Goal: Information Seeking & Learning: Find specific fact

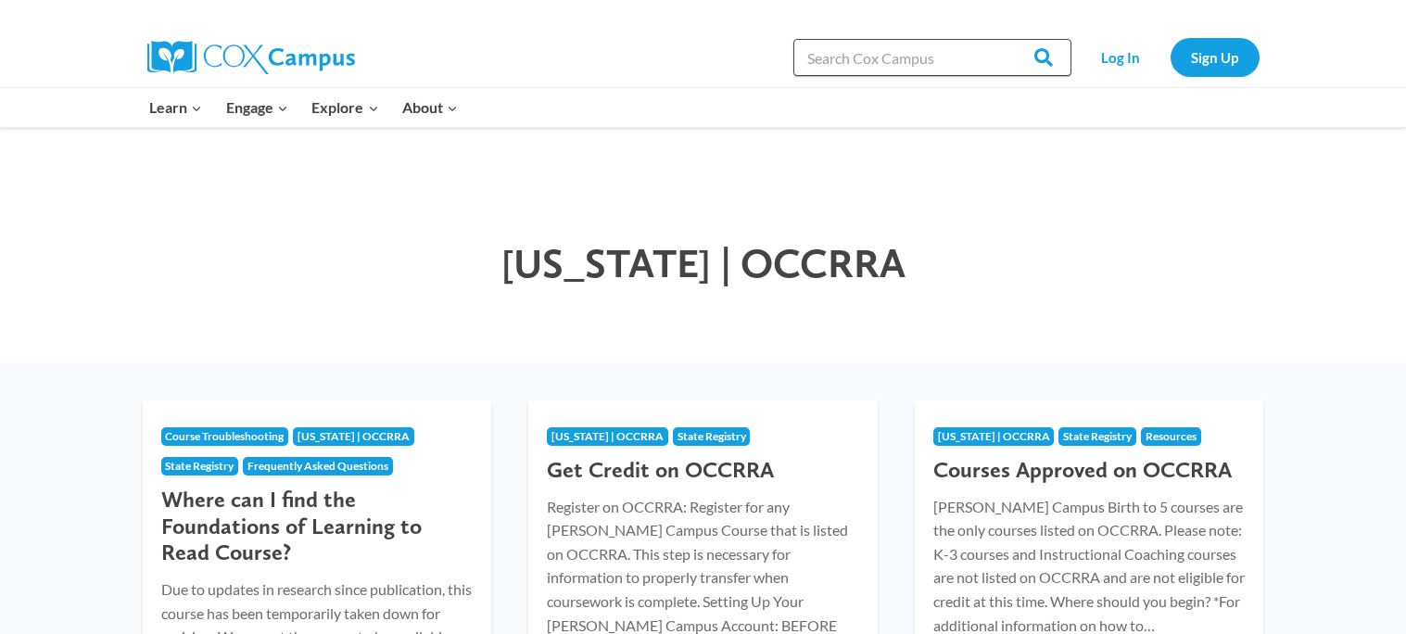
paste input "Meaningful Conversations PS/PK"
type input "Meaningful Conversations PS/PK"
click at [999, 39] on input "Search" at bounding box center [1035, 57] width 72 height 37
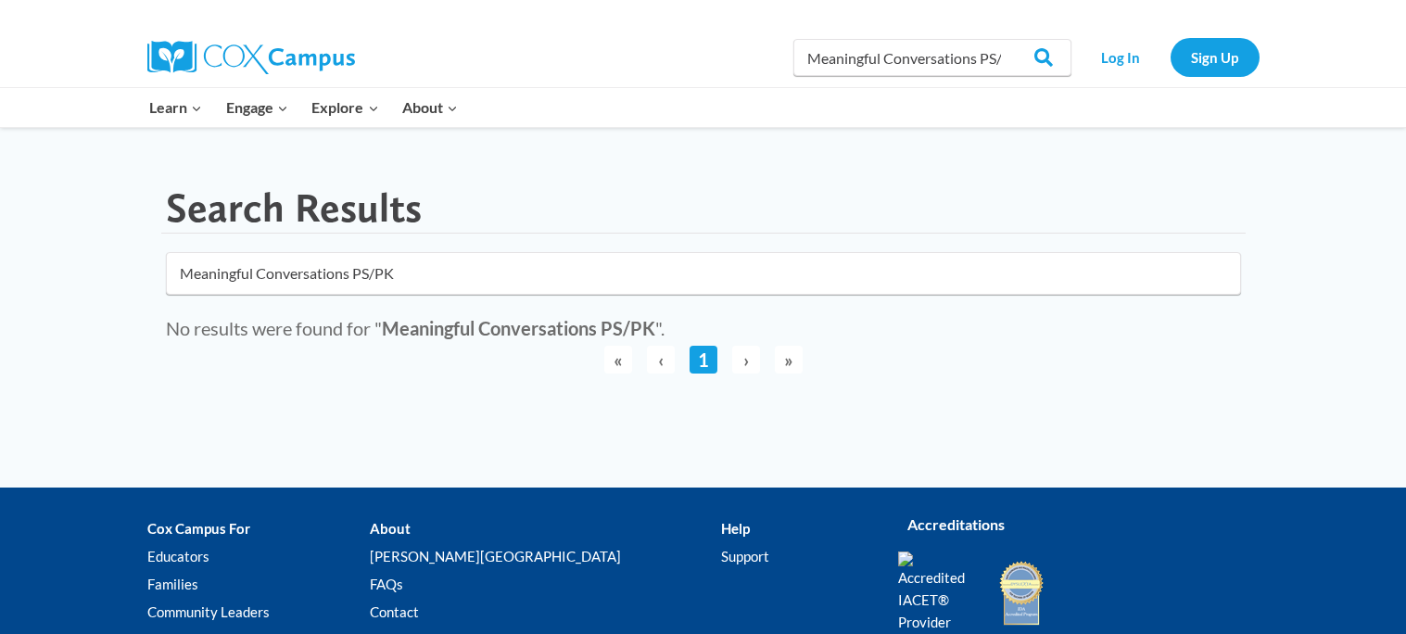
click at [371, 273] on input "Meaningful Conversations PS/PK" at bounding box center [703, 273] width 1075 height 43
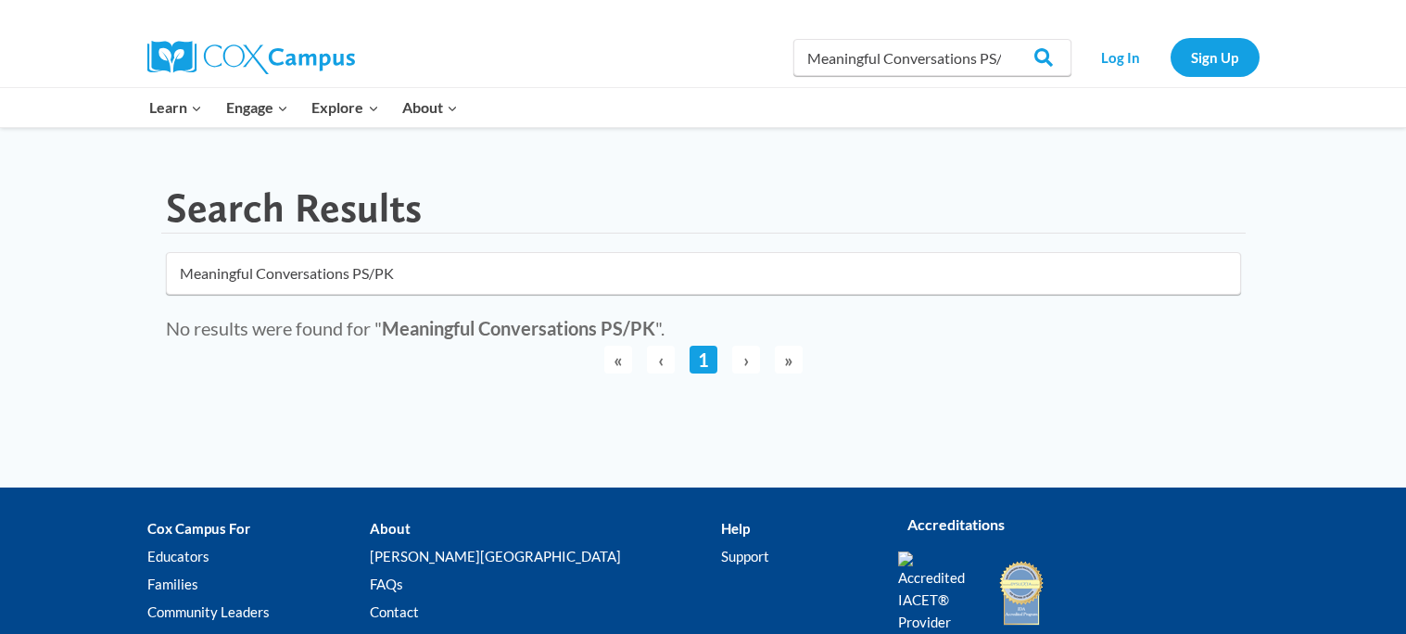
click at [1221, 275] on input "Meaningful Conversations PS/PK" at bounding box center [703, 273] width 1075 height 43
